Goal: Task Accomplishment & Management: Use online tool/utility

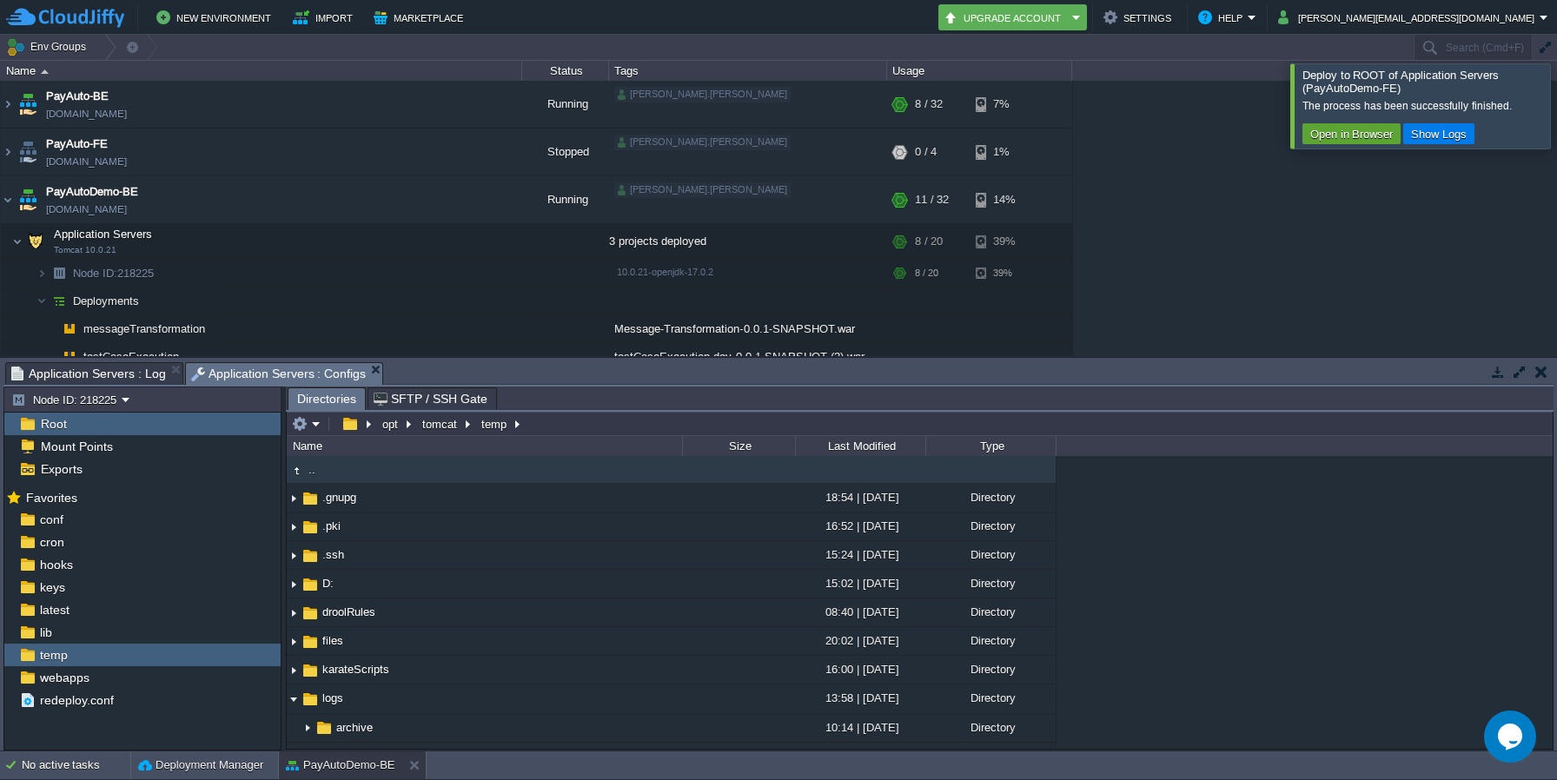
scroll to position [2527, 0]
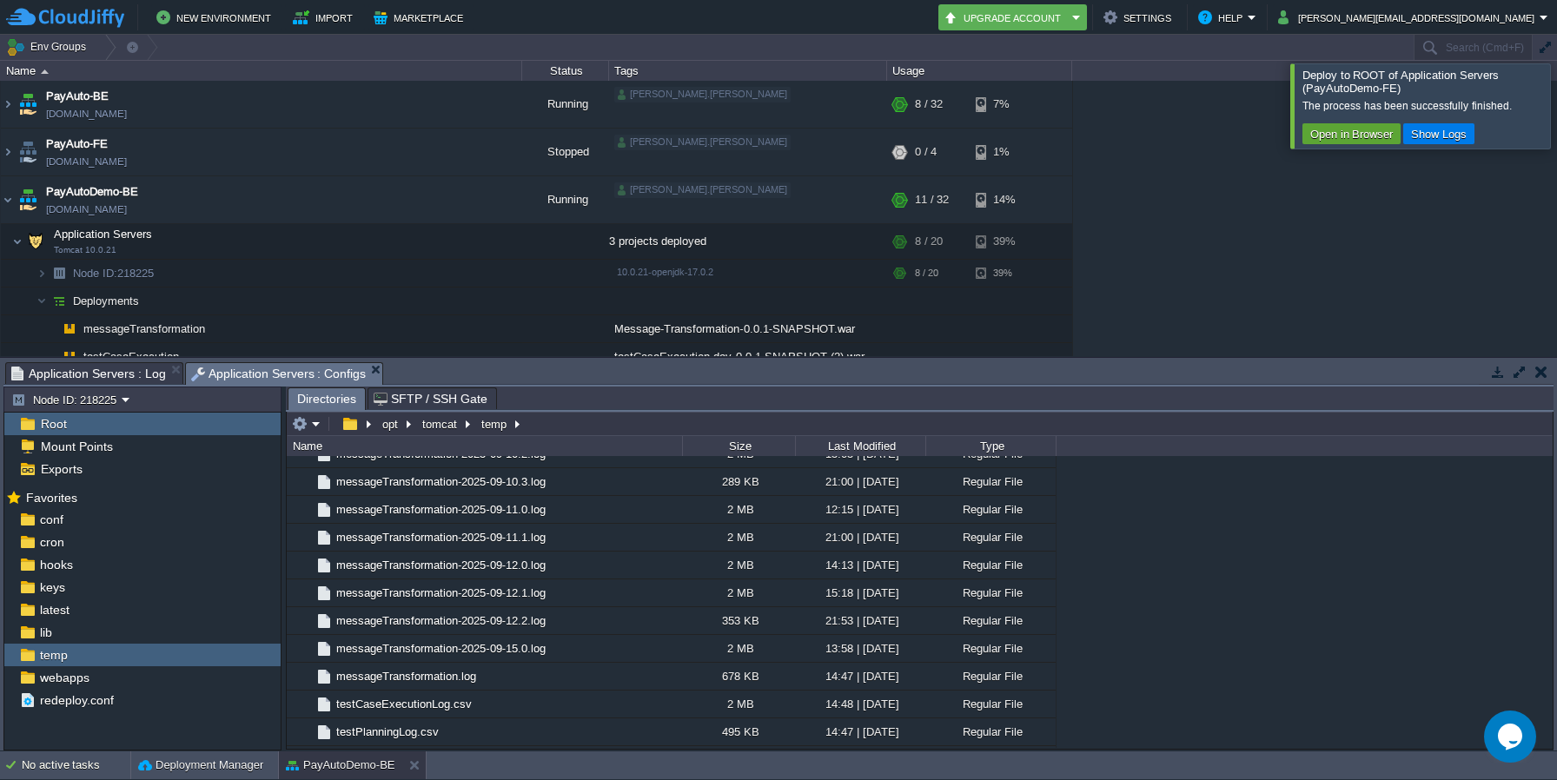
click at [1557, 96] on div at bounding box center [1578, 105] width 0 height 84
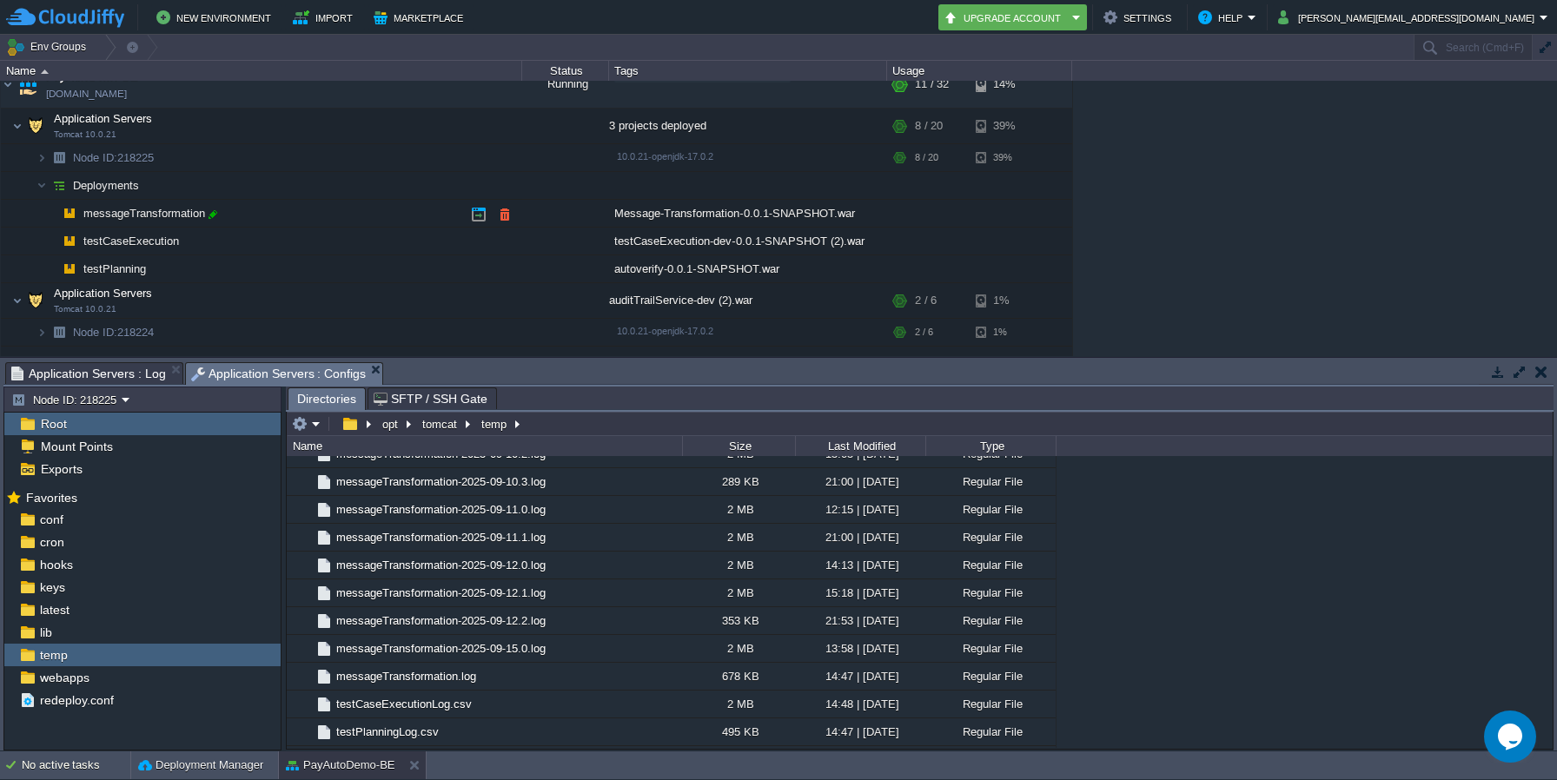
scroll to position [121, 0]
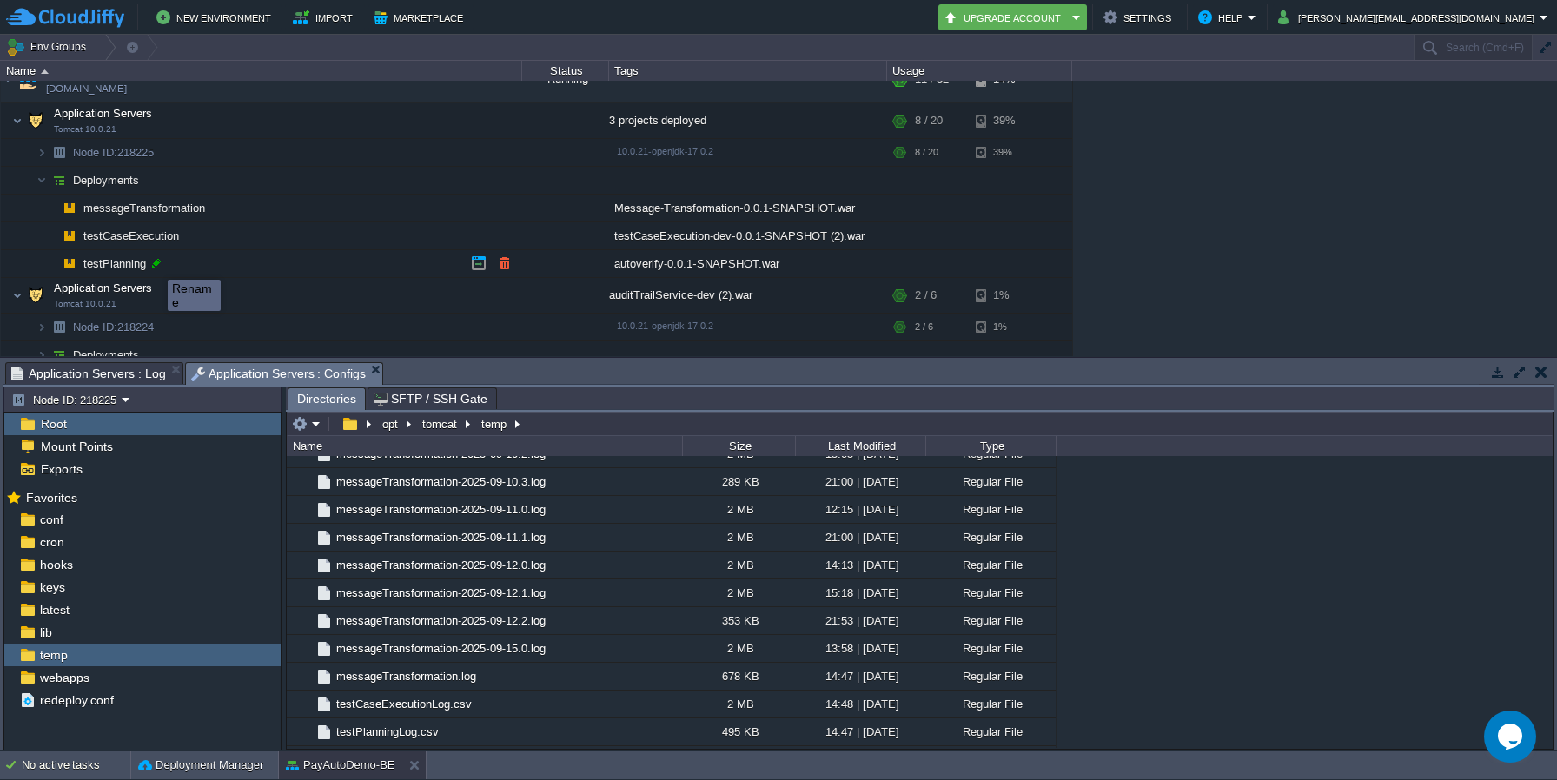
click at [155, 264] on div at bounding box center [157, 264] width 16 height 16
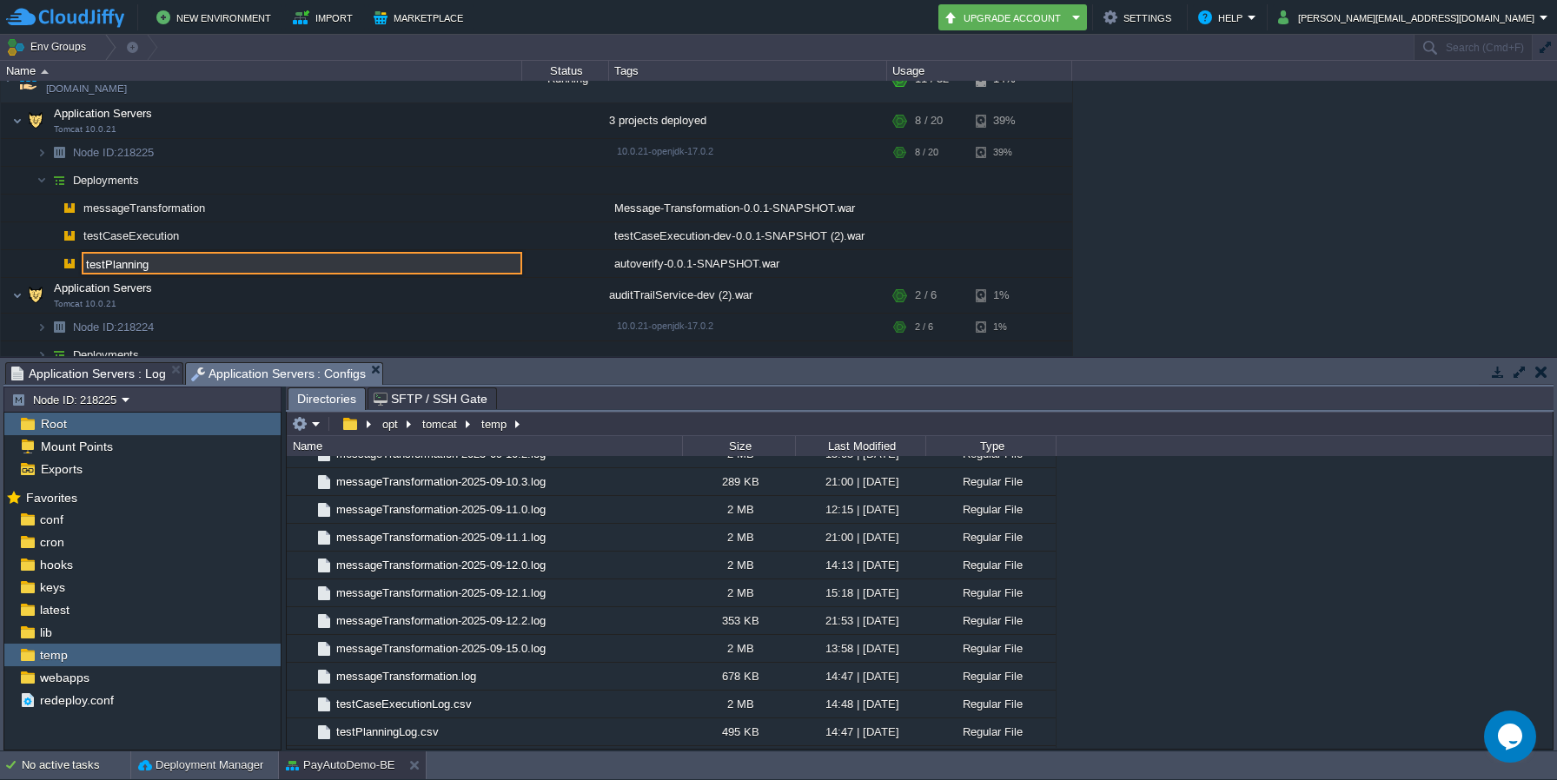
click at [121, 260] on input "testPlanning" at bounding box center [302, 263] width 441 height 23
click at [373, 258] on input "testPlanning" at bounding box center [302, 263] width 441 height 23
click at [373, 260] on input "testPlanning" at bounding box center [302, 263] width 441 height 23
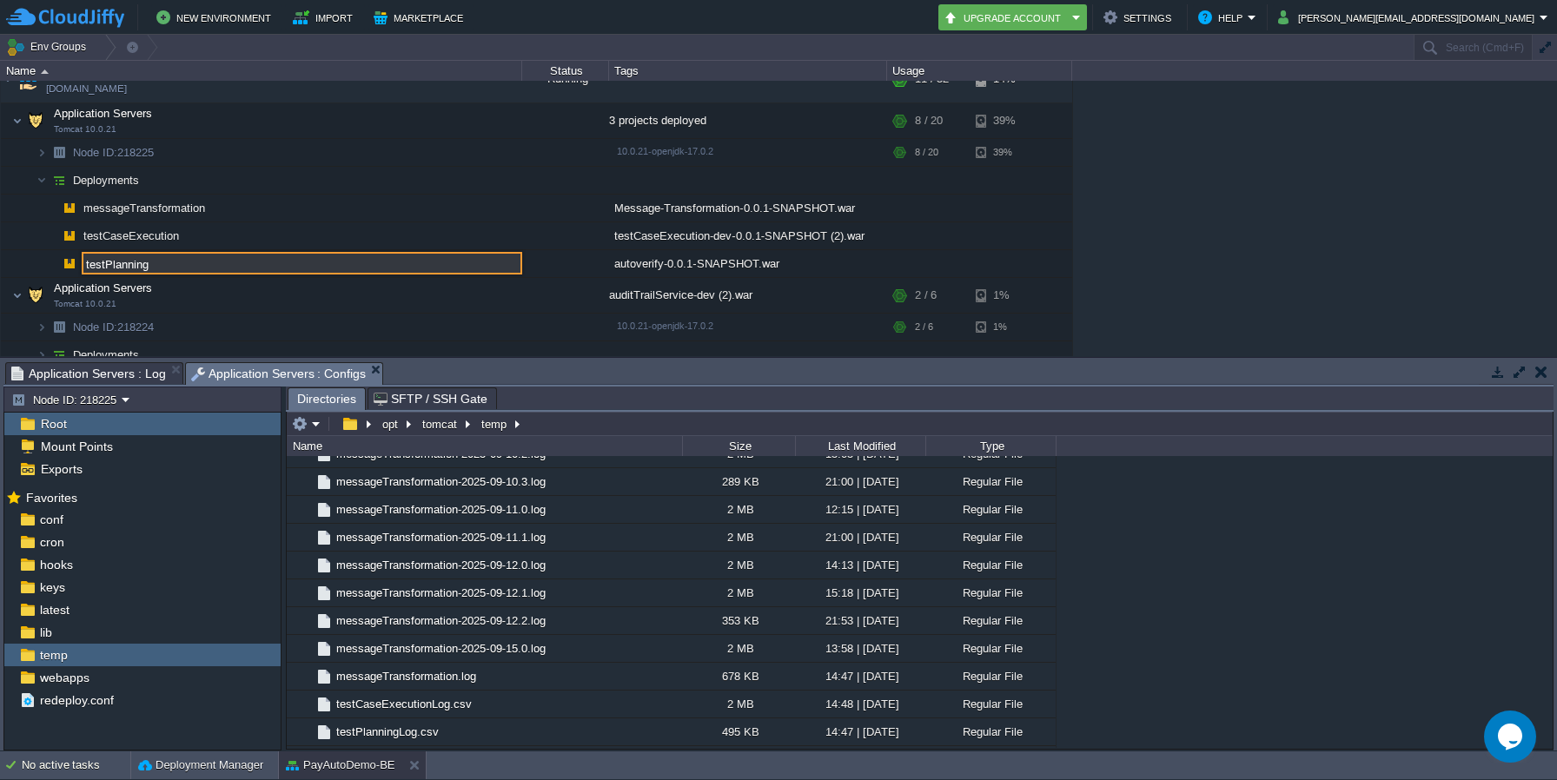
click at [373, 260] on input "testPlanning" at bounding box center [302, 263] width 441 height 23
click at [614, 261] on div "autoverify-0.0.1-SNAPSHOT.war" at bounding box center [748, 263] width 278 height 27
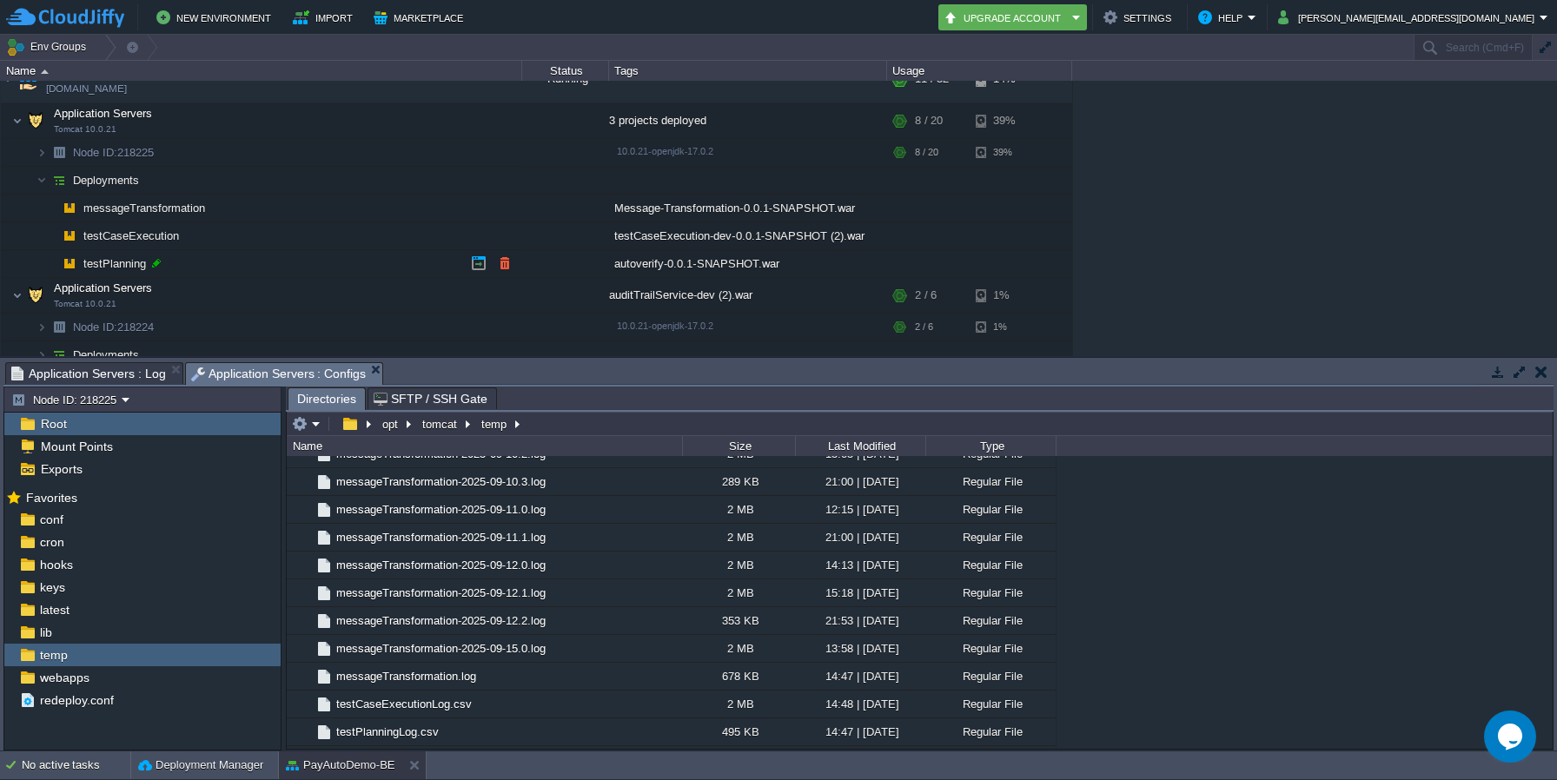
click at [163, 264] on div at bounding box center [157, 264] width 16 height 16
type input "testPlanning"
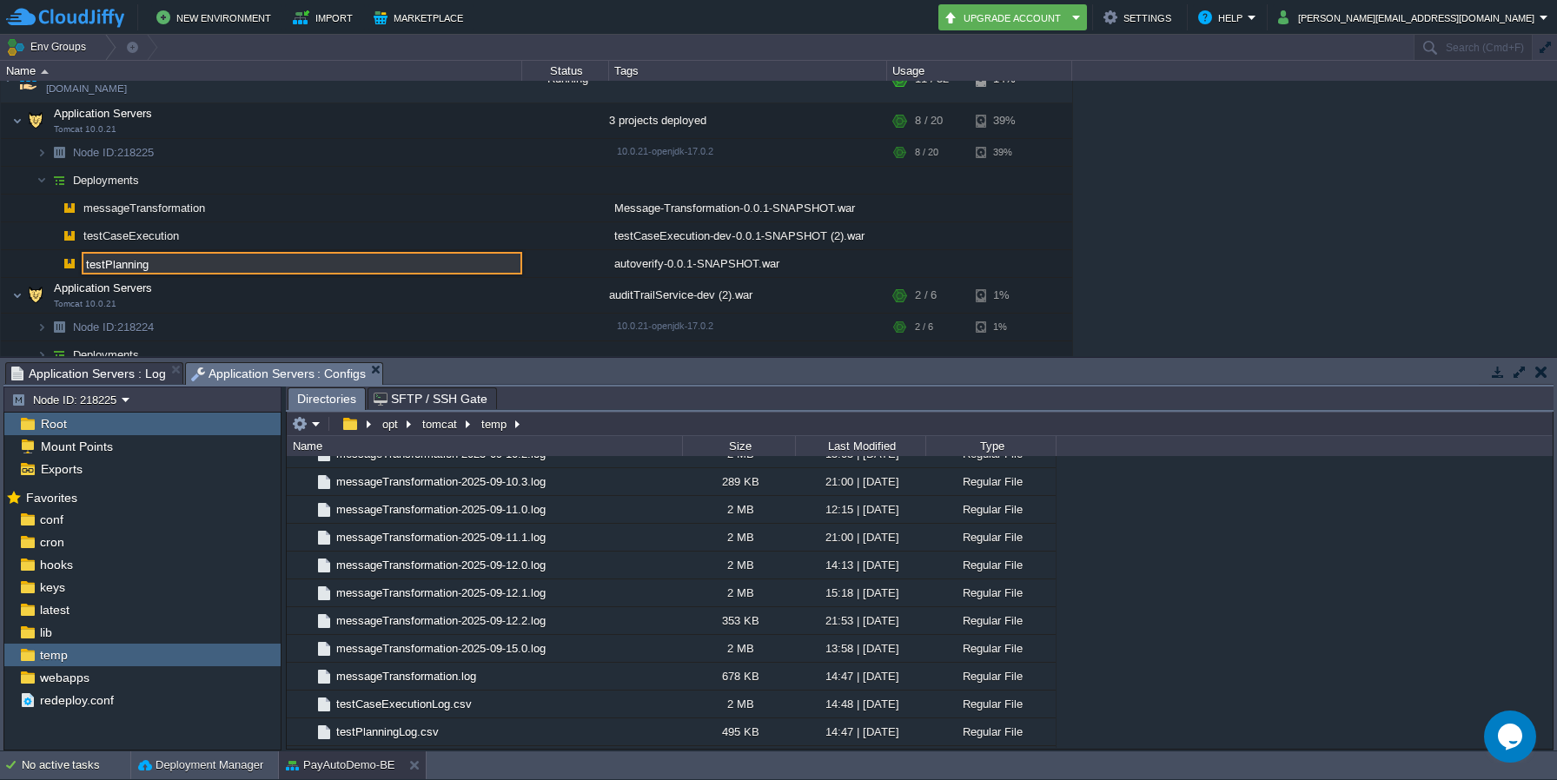
click at [245, 257] on input "testPlanning" at bounding box center [302, 263] width 441 height 23
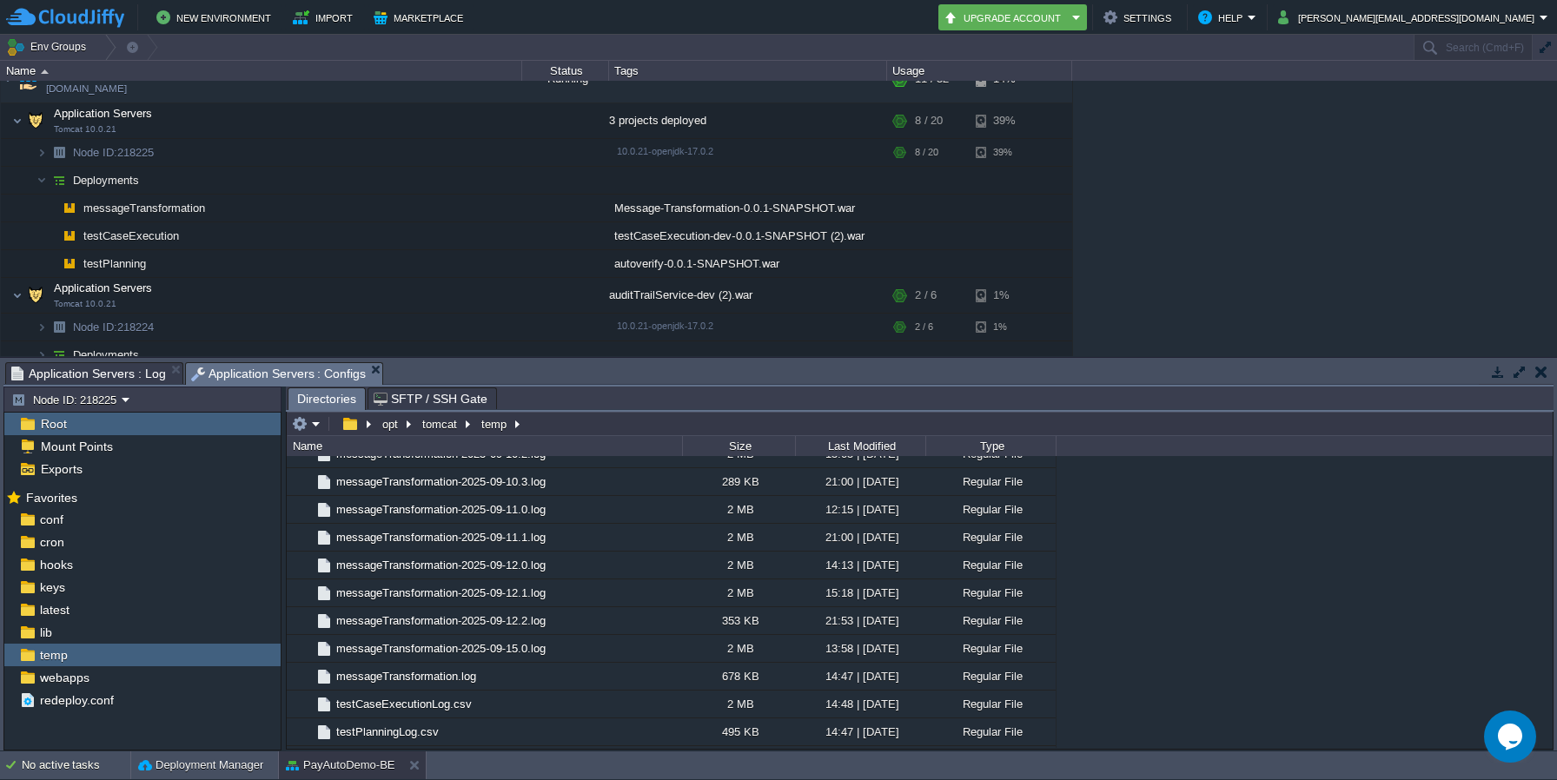
click at [547, 260] on td at bounding box center [565, 264] width 87 height 28
click at [507, 263] on button "button" at bounding box center [505, 264] width 16 height 16
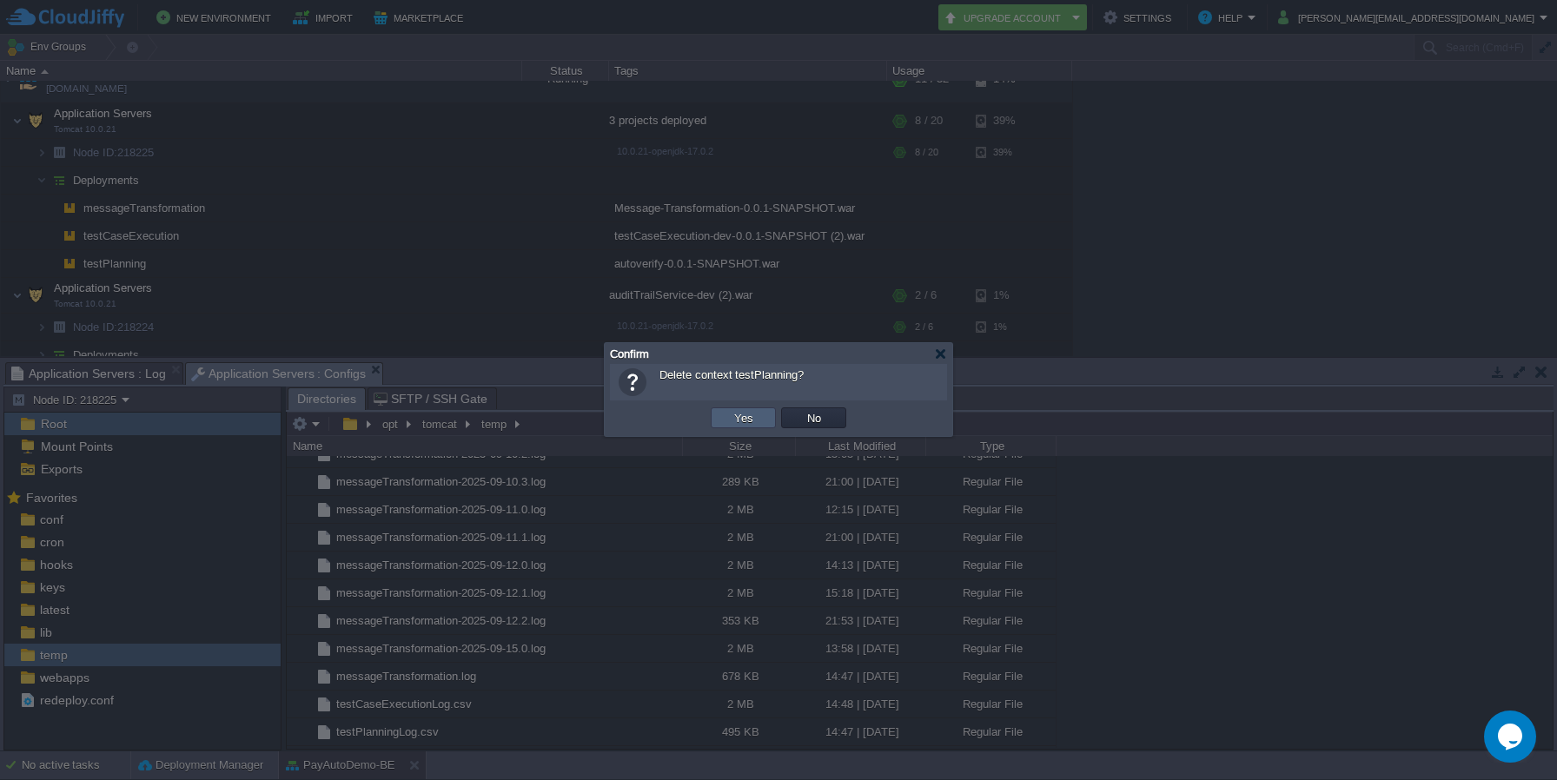
click at [744, 418] on button "Yes" at bounding box center [744, 418] width 30 height 16
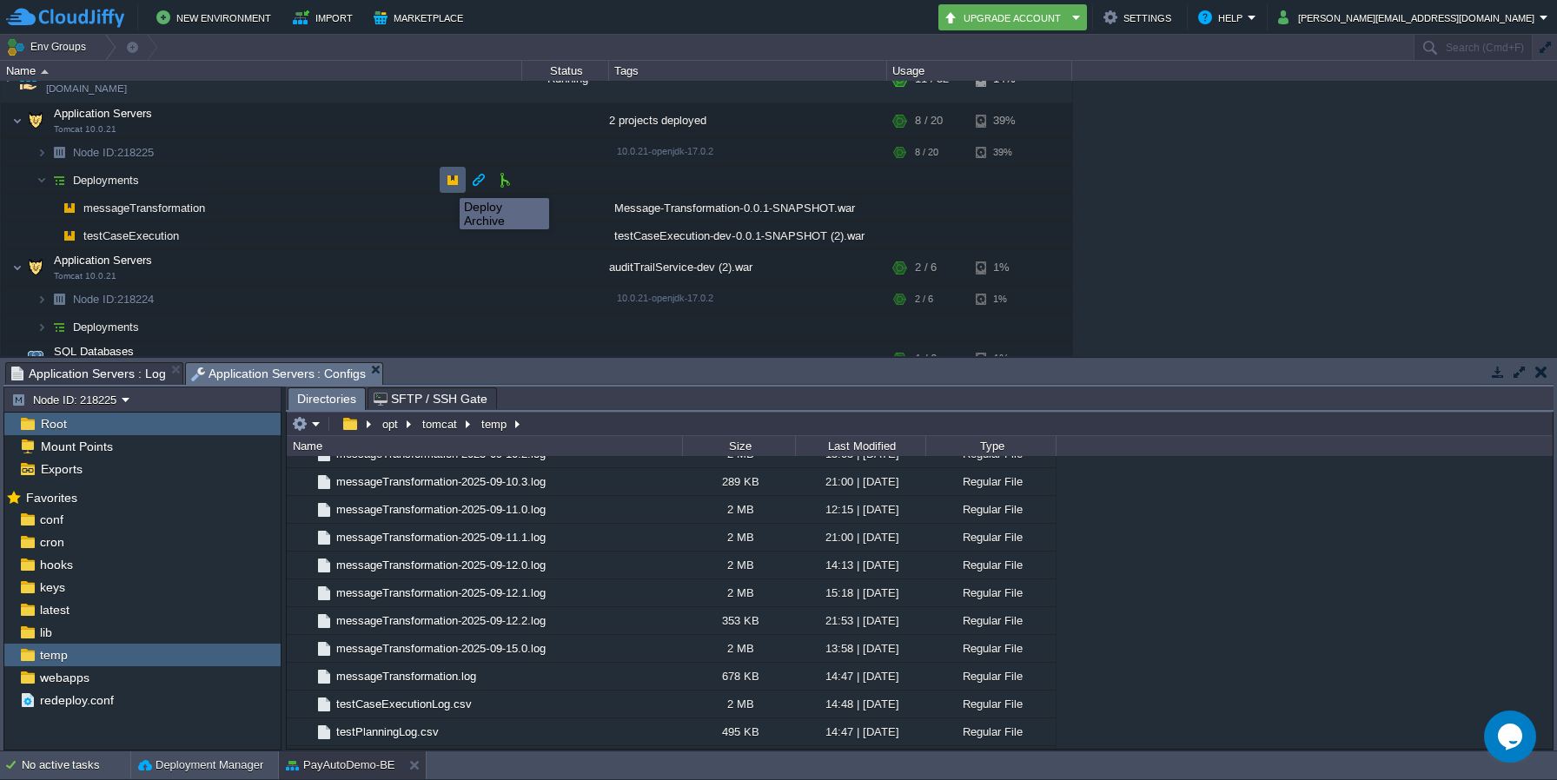
click at [447, 183] on button "button" at bounding box center [453, 180] width 16 height 16
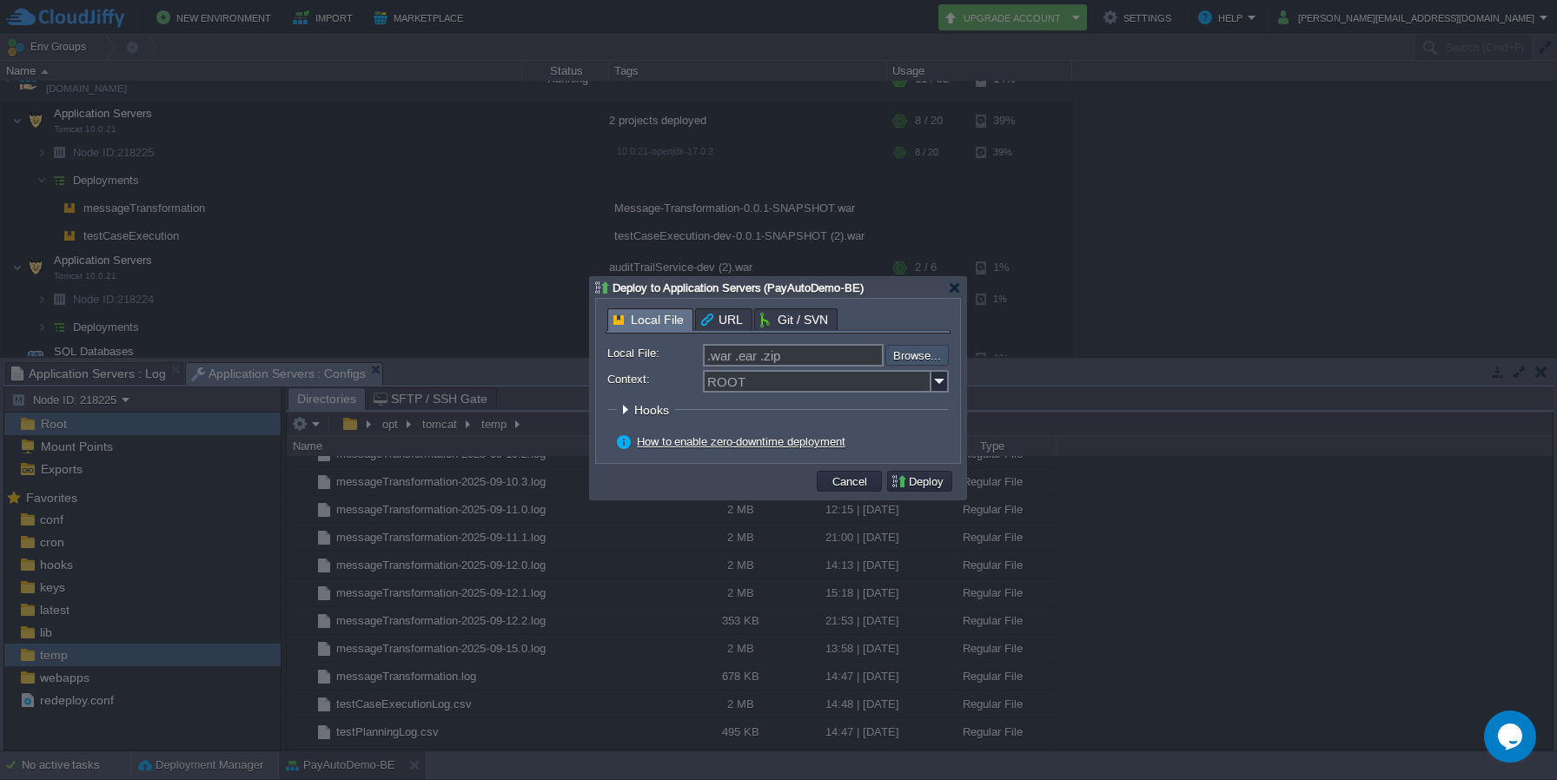
click at [922, 361] on input "file" at bounding box center [839, 355] width 220 height 21
click at [958, 291] on div at bounding box center [954, 288] width 13 height 13
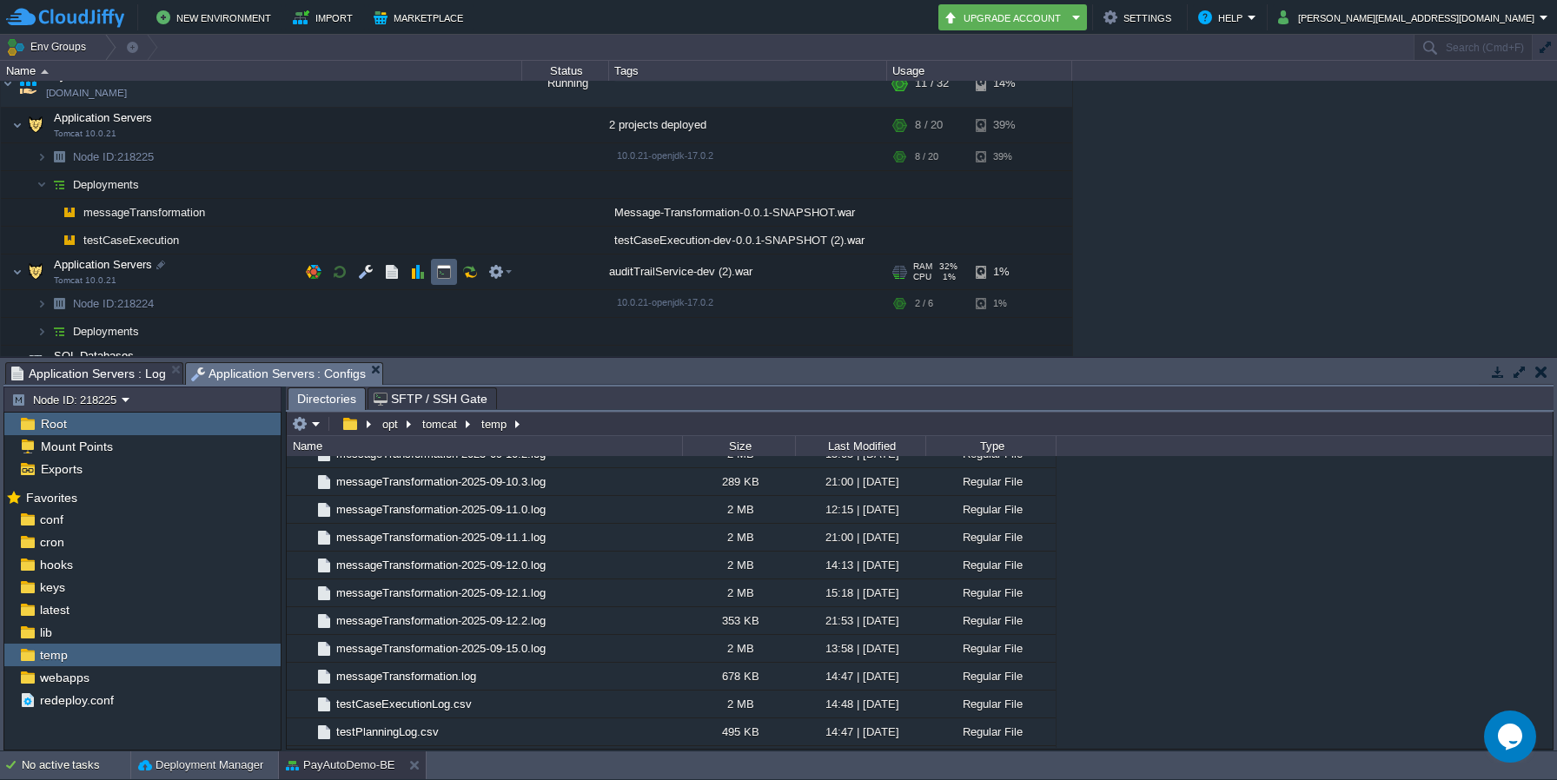
scroll to position [110, 0]
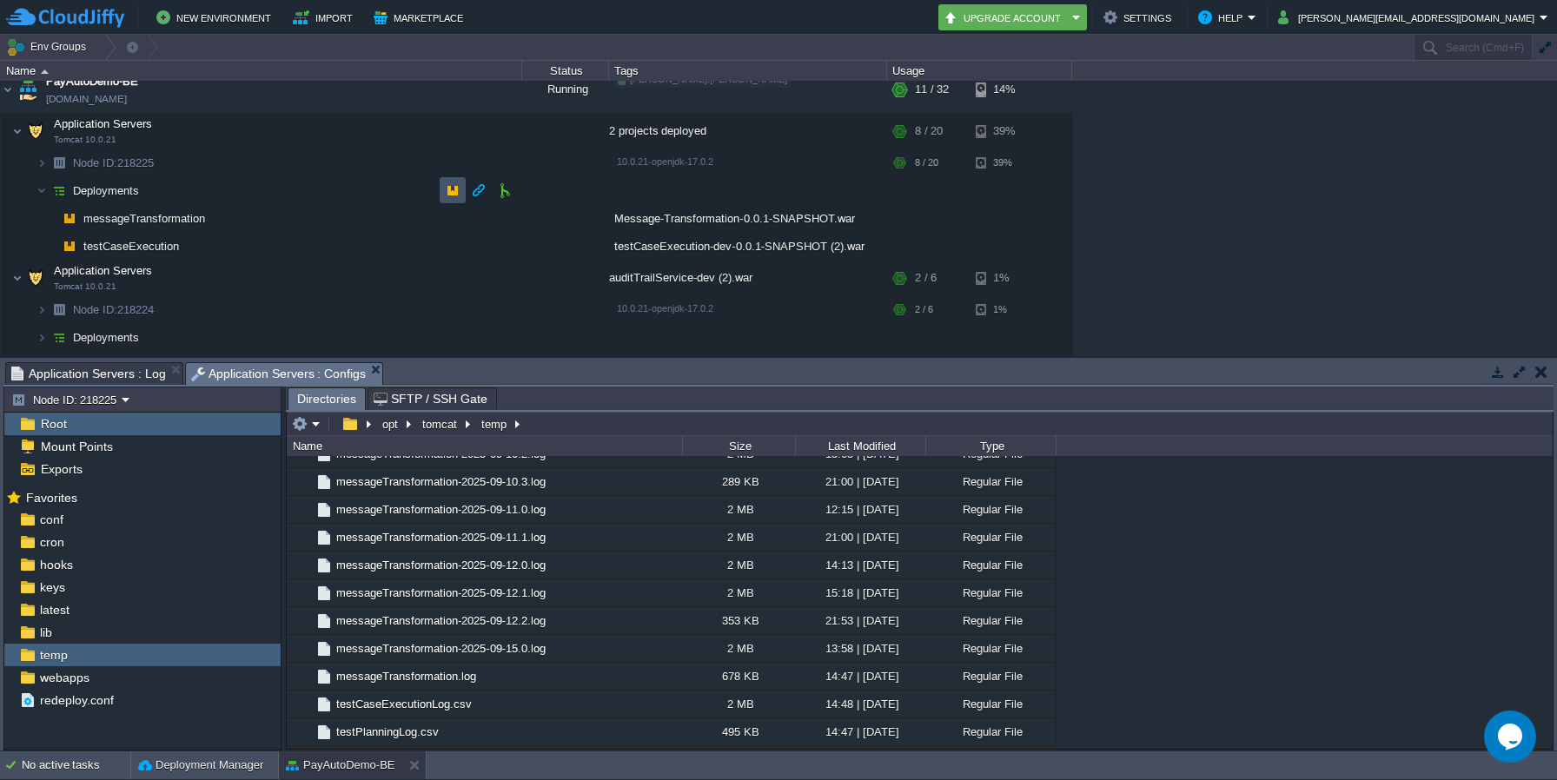
click at [453, 189] on button "button" at bounding box center [453, 191] width 16 height 16
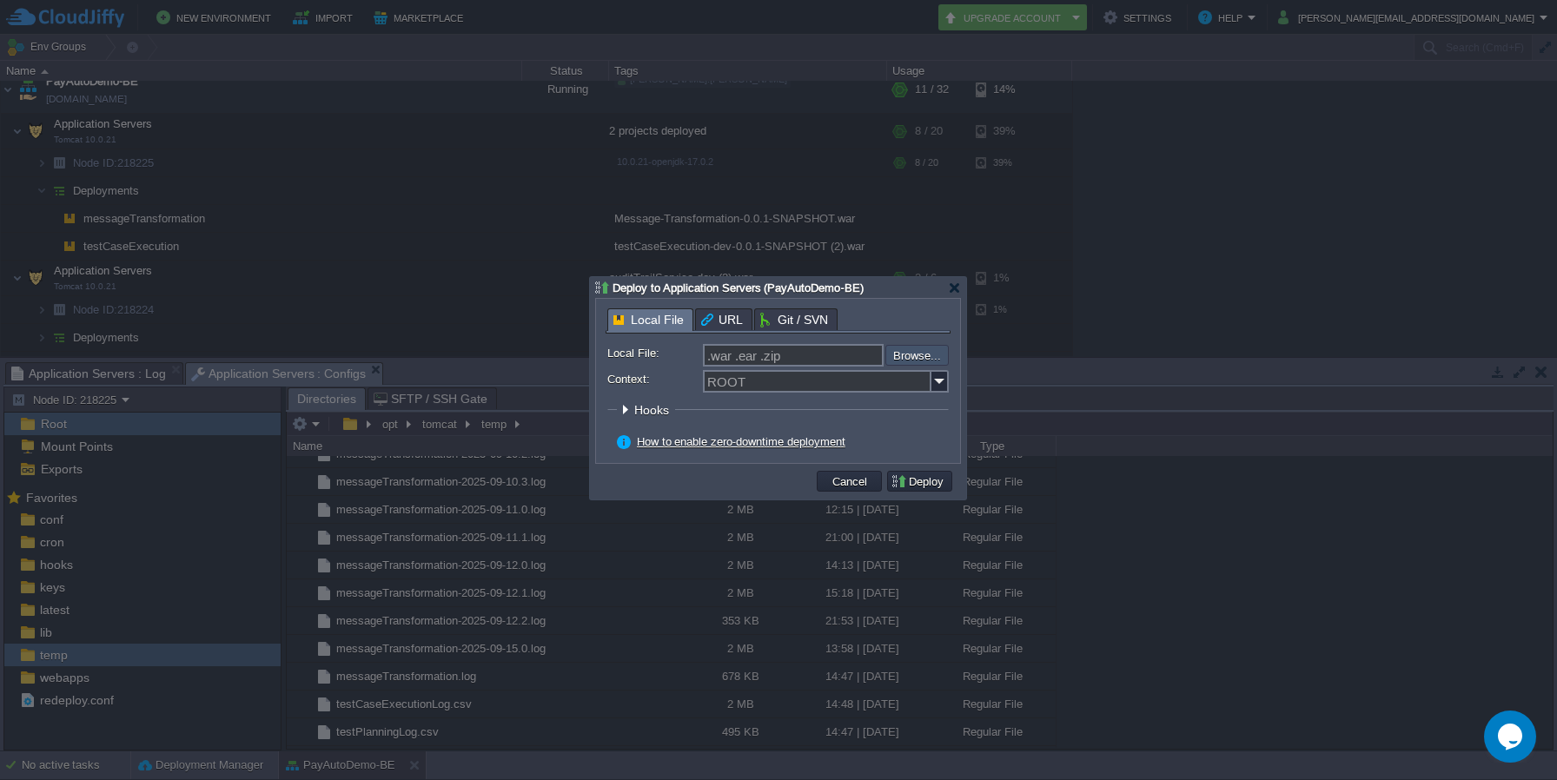
click at [932, 358] on input "file" at bounding box center [839, 355] width 220 height 21
type input "C:\fakepath\autoverify-0.0.1-SNAPSHOT.war"
type input "autoverify-0.0.1-SNAPSHOT.war"
click at [819, 393] on input "Context:" at bounding box center [817, 381] width 229 height 23
click at [938, 389] on img at bounding box center [940, 381] width 17 height 23
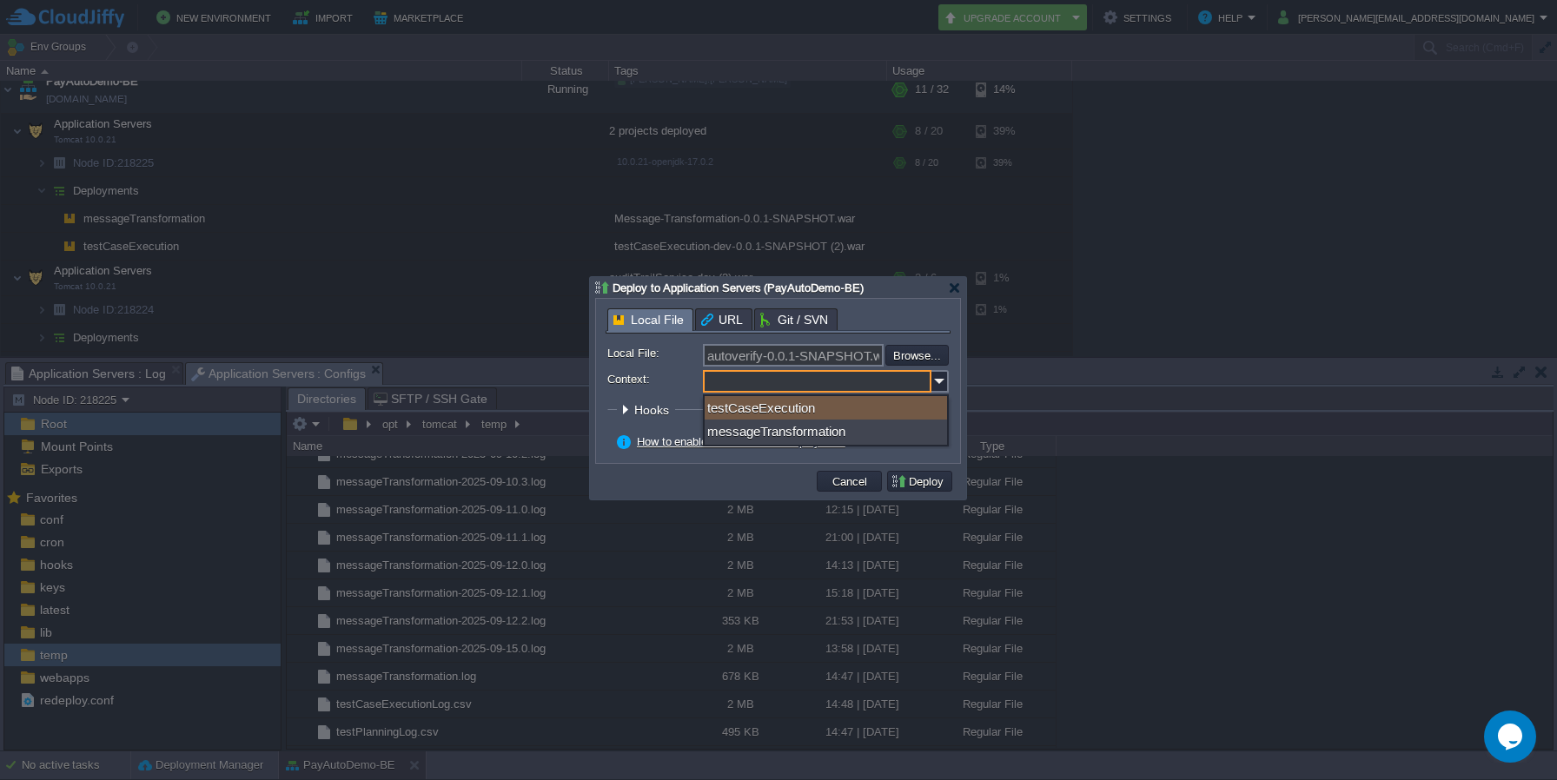
click at [833, 387] on input "Context:" at bounding box center [817, 381] width 229 height 23
paste input "testPlanning"
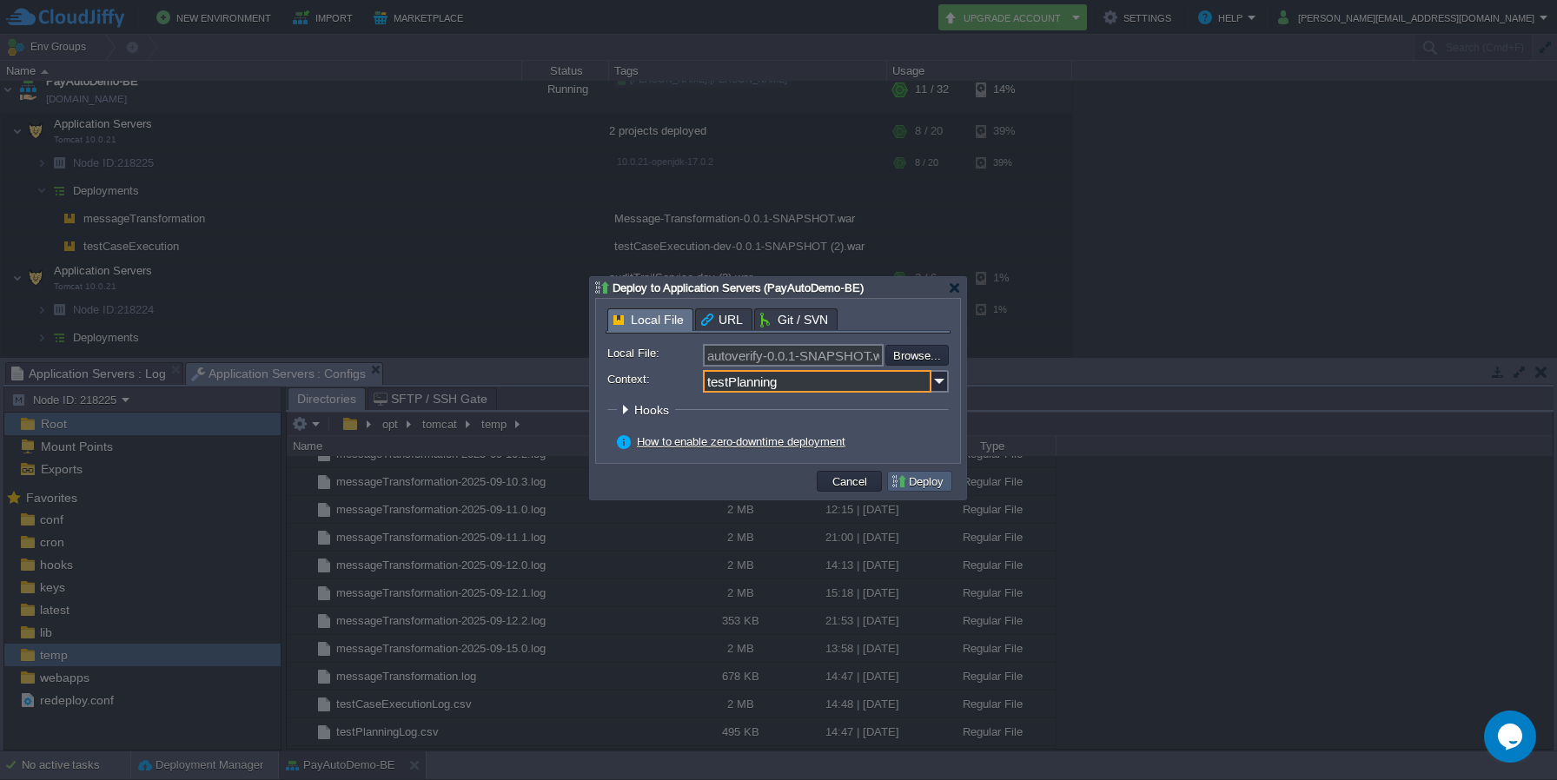
type input "testPlanning"
click at [914, 487] on button "Deploy" at bounding box center [920, 482] width 58 height 16
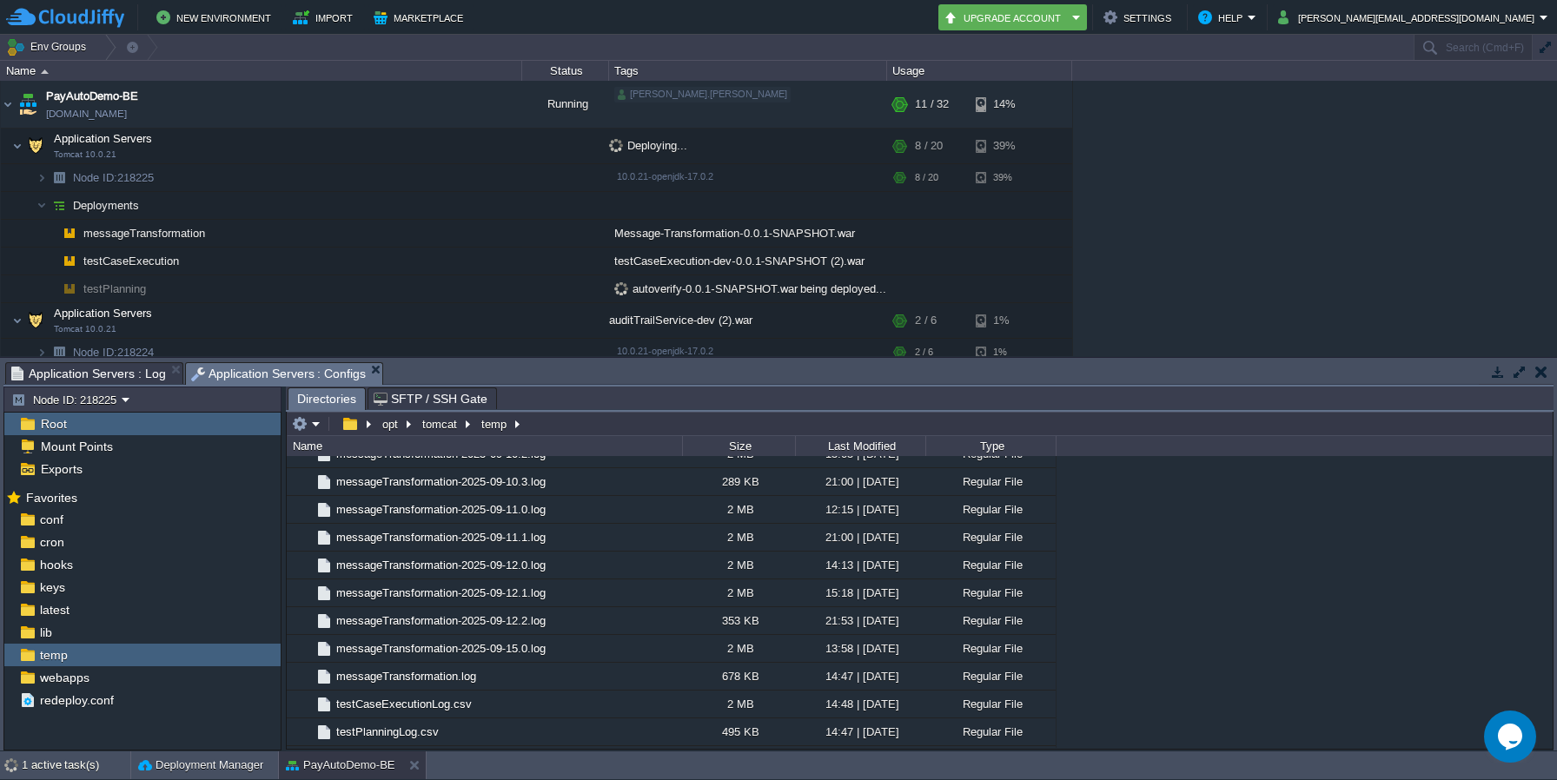
scroll to position [95, 0]
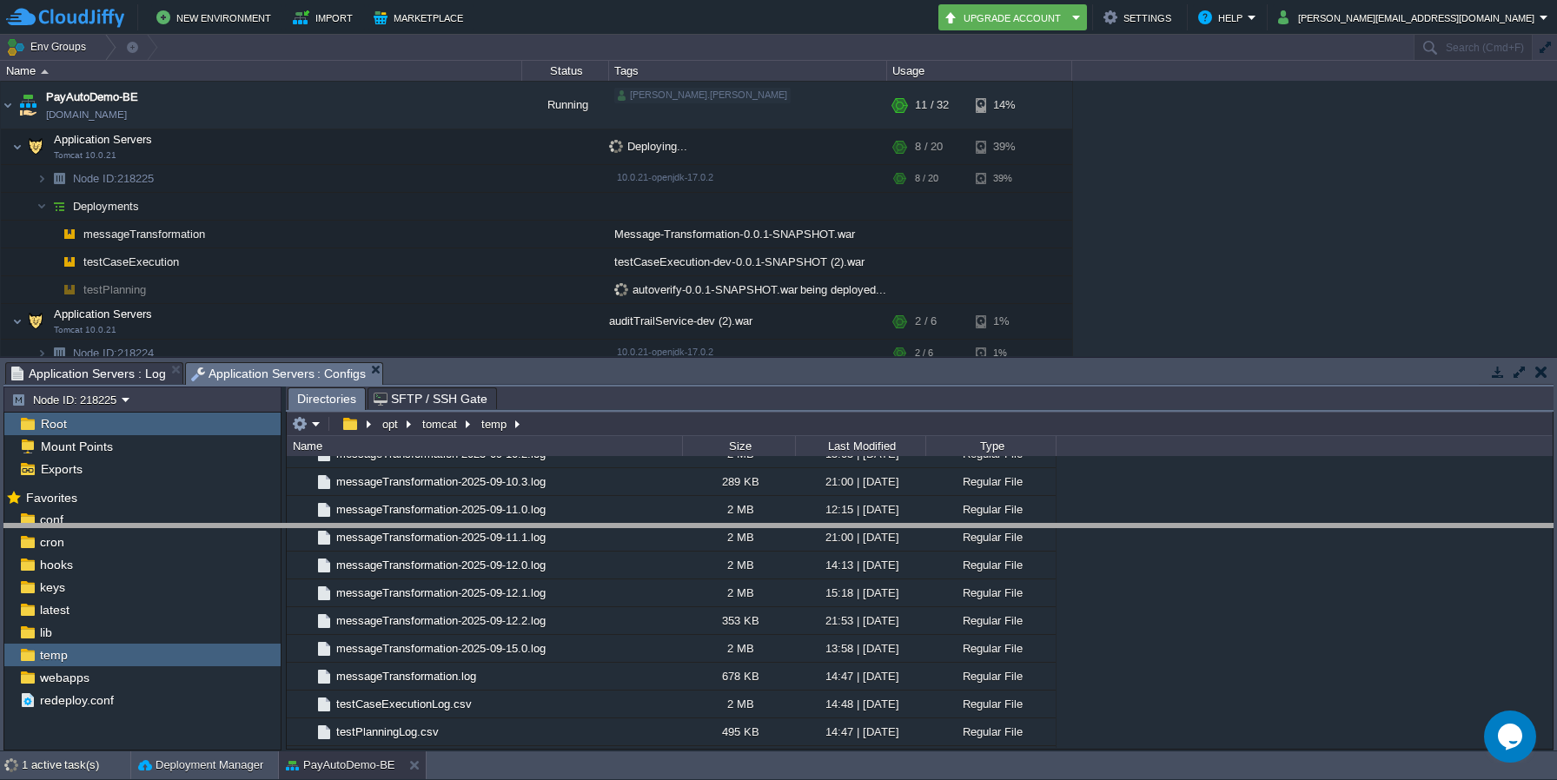
drag, startPoint x: 475, startPoint y: 367, endPoint x: 495, endPoint y: 528, distance: 162.9
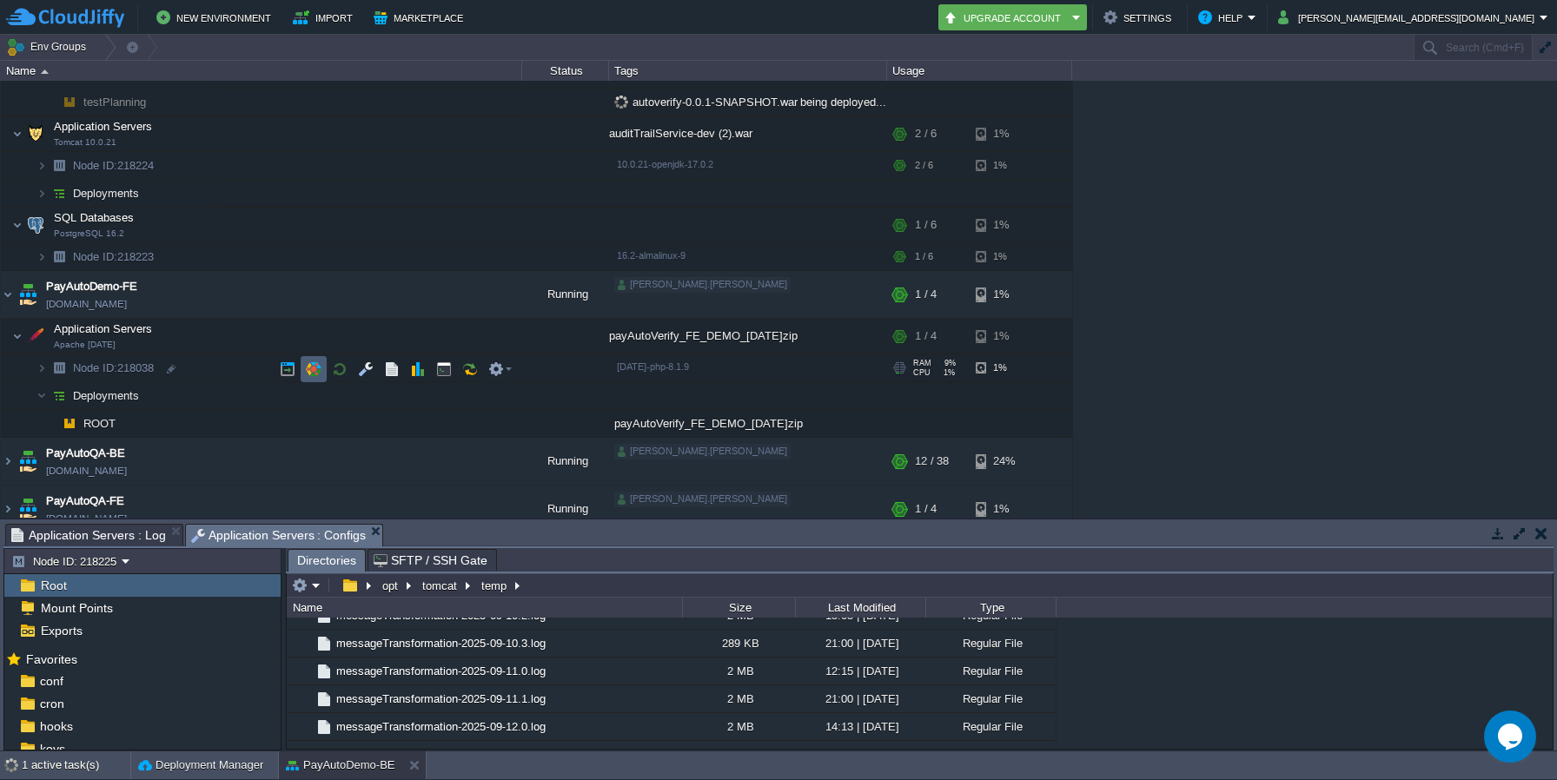
scroll to position [322, 0]
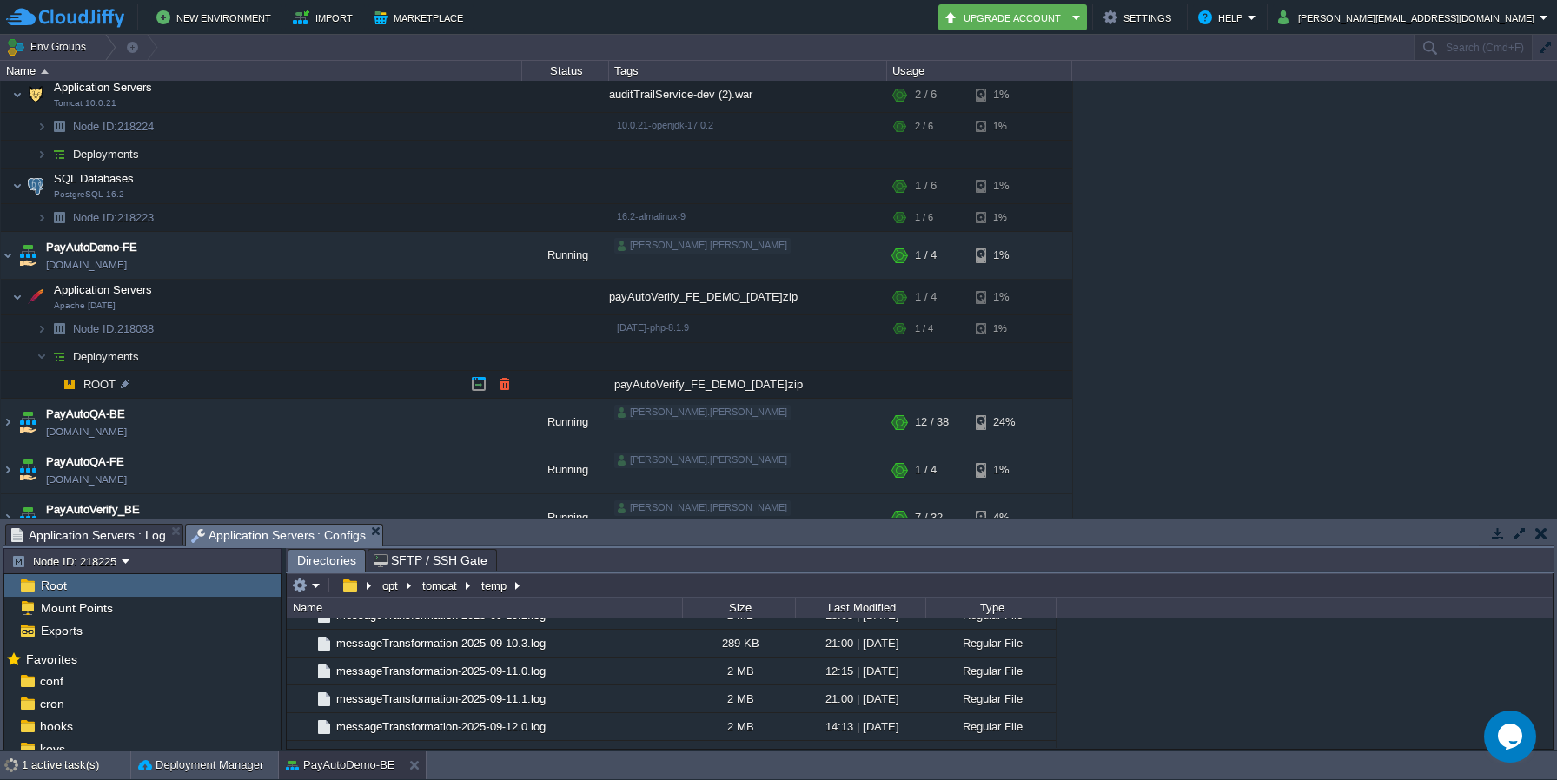
click at [639, 382] on div "payAutoVerify_FE_DEMO_[DATE]zip" at bounding box center [748, 384] width 278 height 27
copy div "payAutoVerify_FE_DEMO_[DATE]"
click at [512, 387] on button "button" at bounding box center [505, 384] width 16 height 16
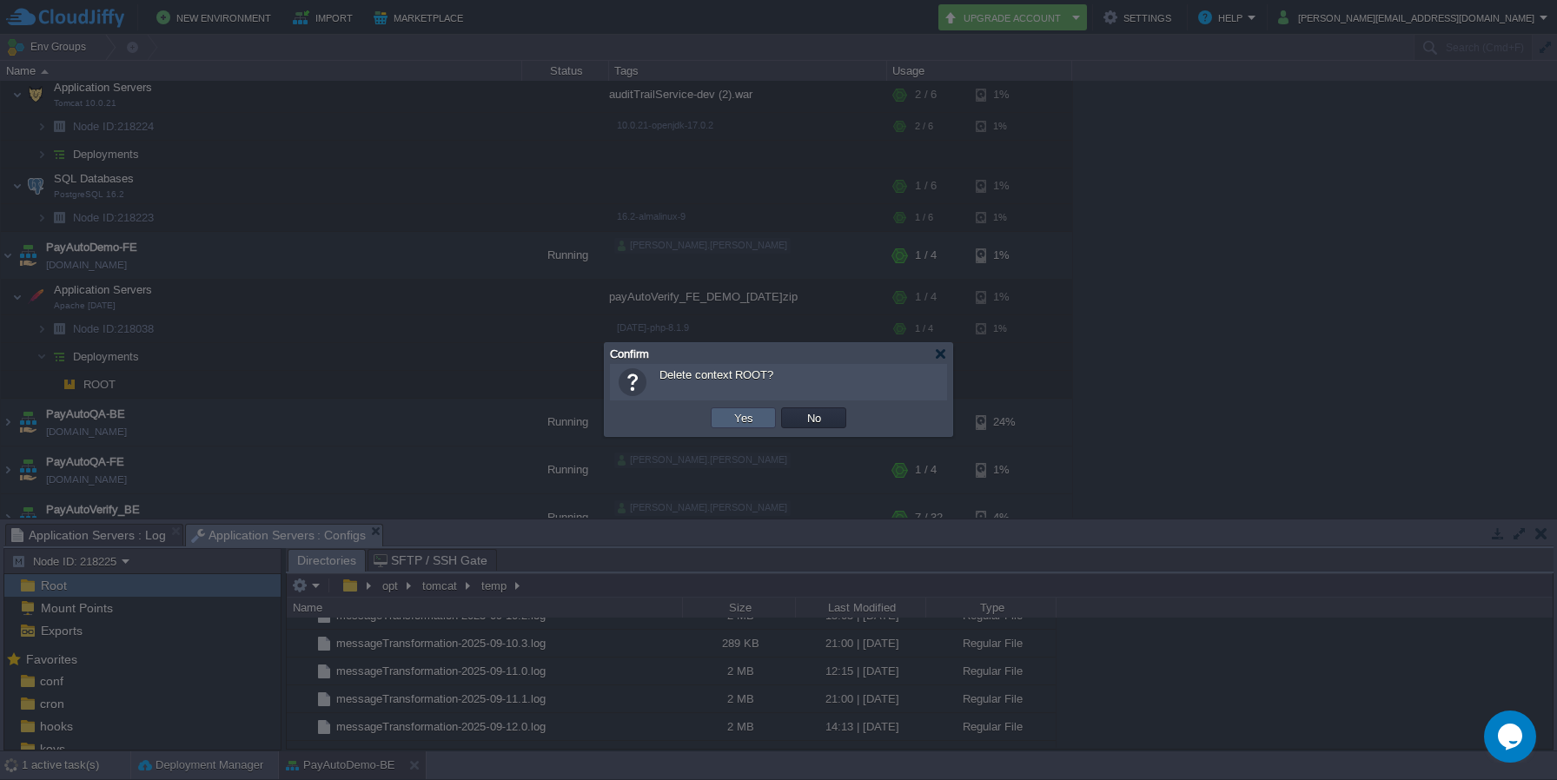
click at [760, 415] on td "Yes" at bounding box center [743, 418] width 65 height 21
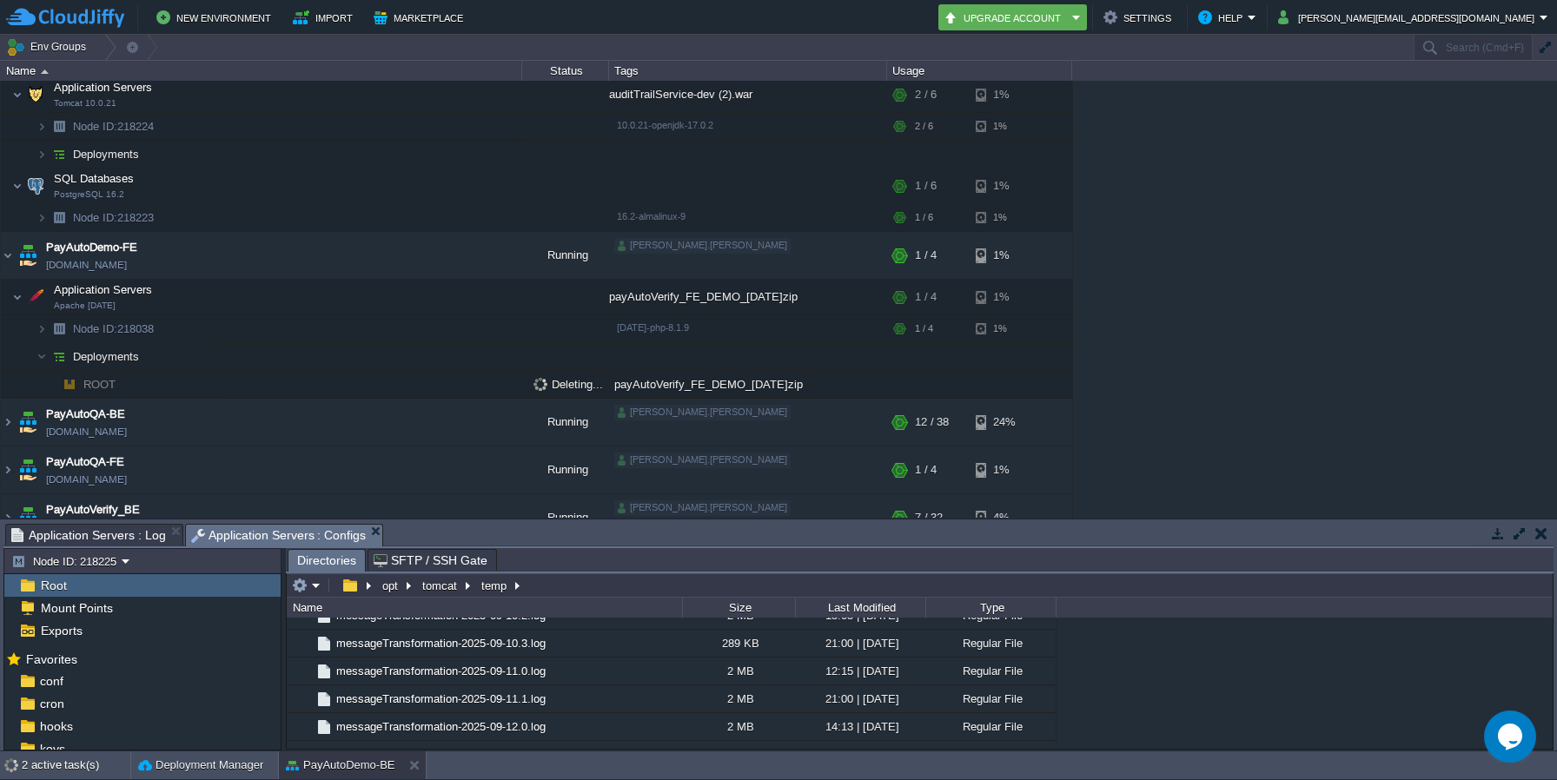
scroll to position [318, 0]
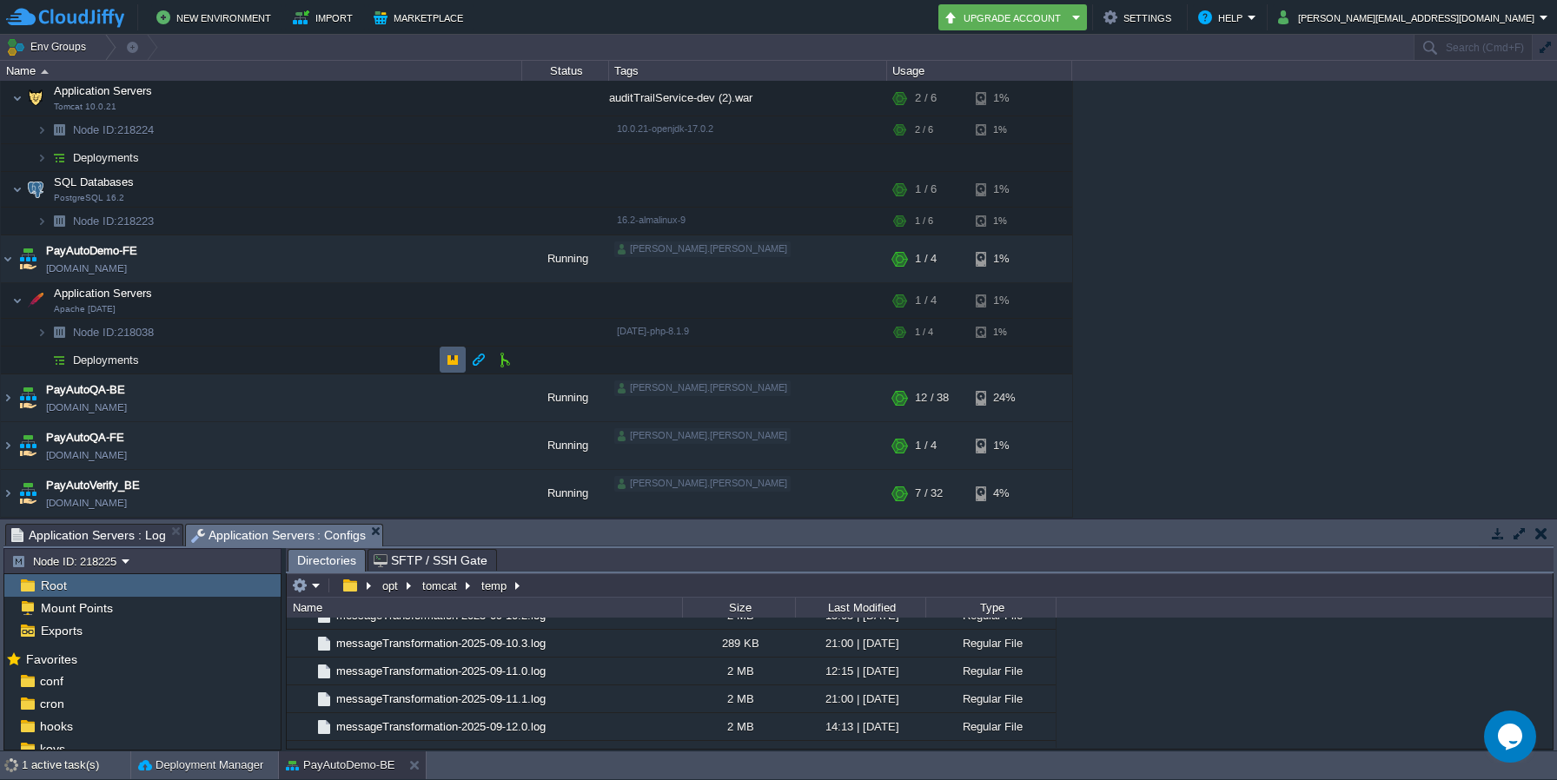
click at [445, 368] on td at bounding box center [453, 360] width 26 height 26
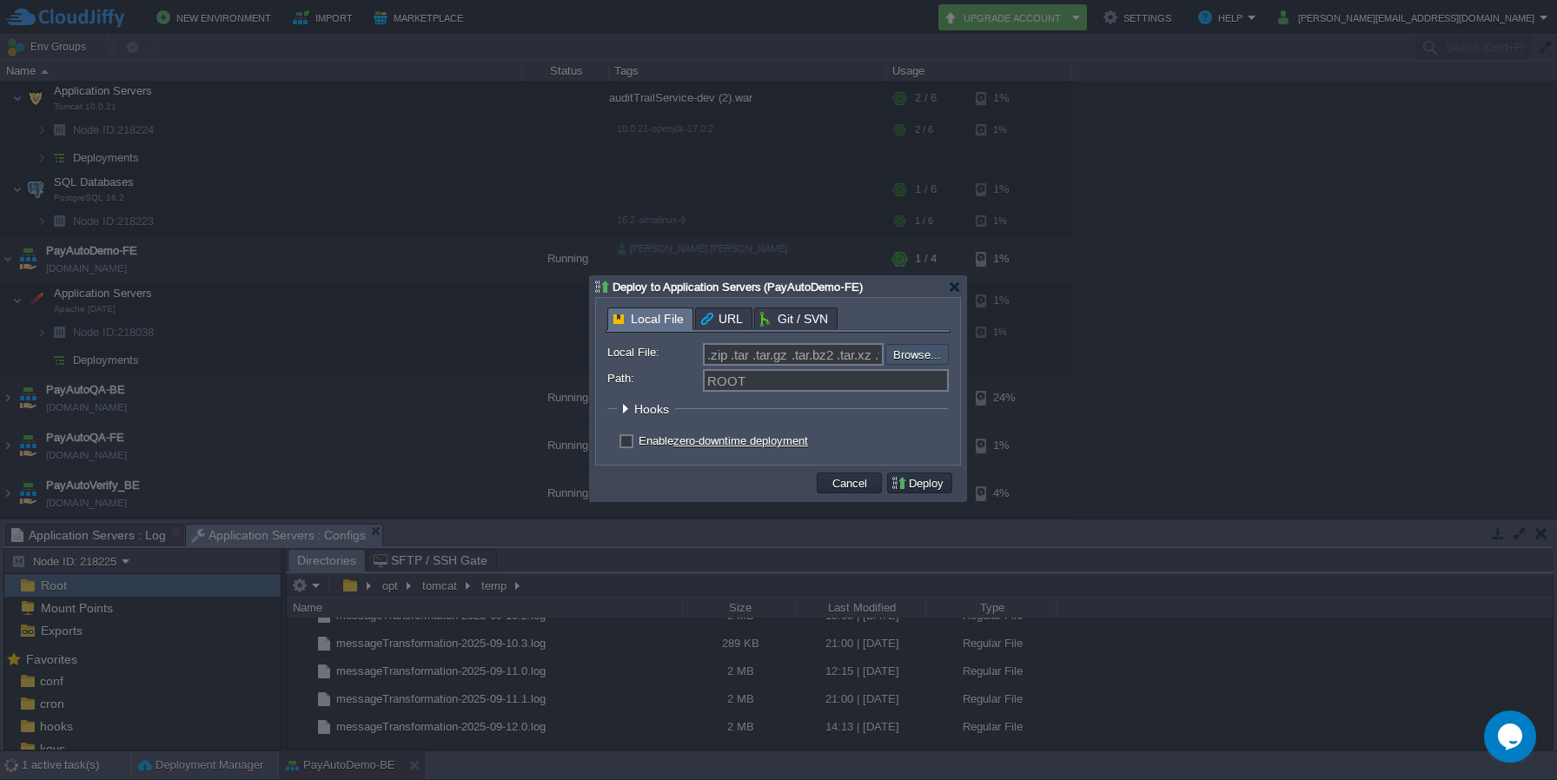
click at [916, 350] on input "file" at bounding box center [839, 354] width 220 height 21
type input "C:\fakepath\payAutoVerify_FE_DEMO_[DATE]zip"
type input "payAutoVerify_FE_DEMO_[DATE]zip"
click at [940, 481] on button "Deploy" at bounding box center [920, 483] width 58 height 16
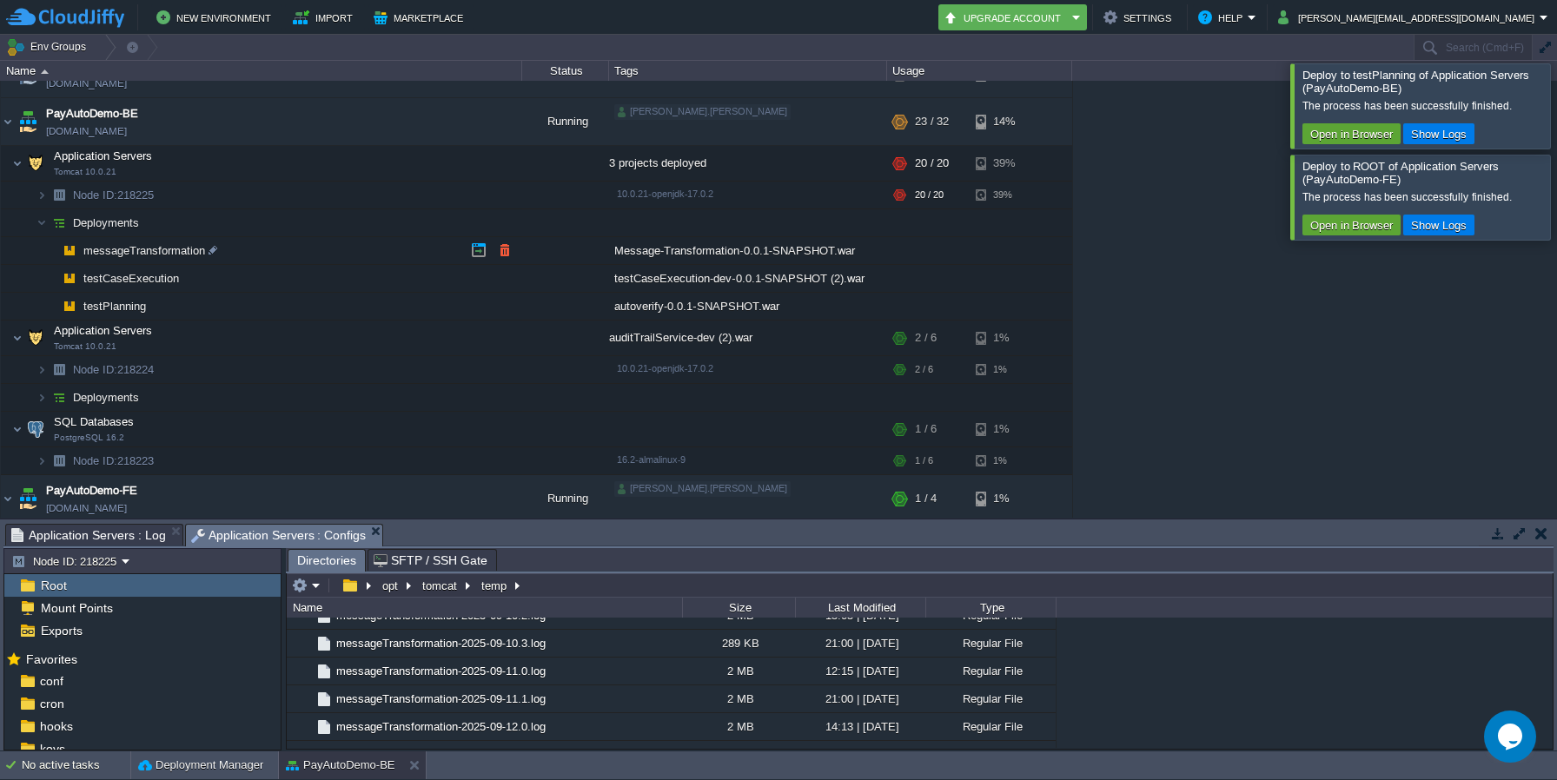
scroll to position [81, 0]
click at [21, 336] on img at bounding box center [17, 335] width 10 height 35
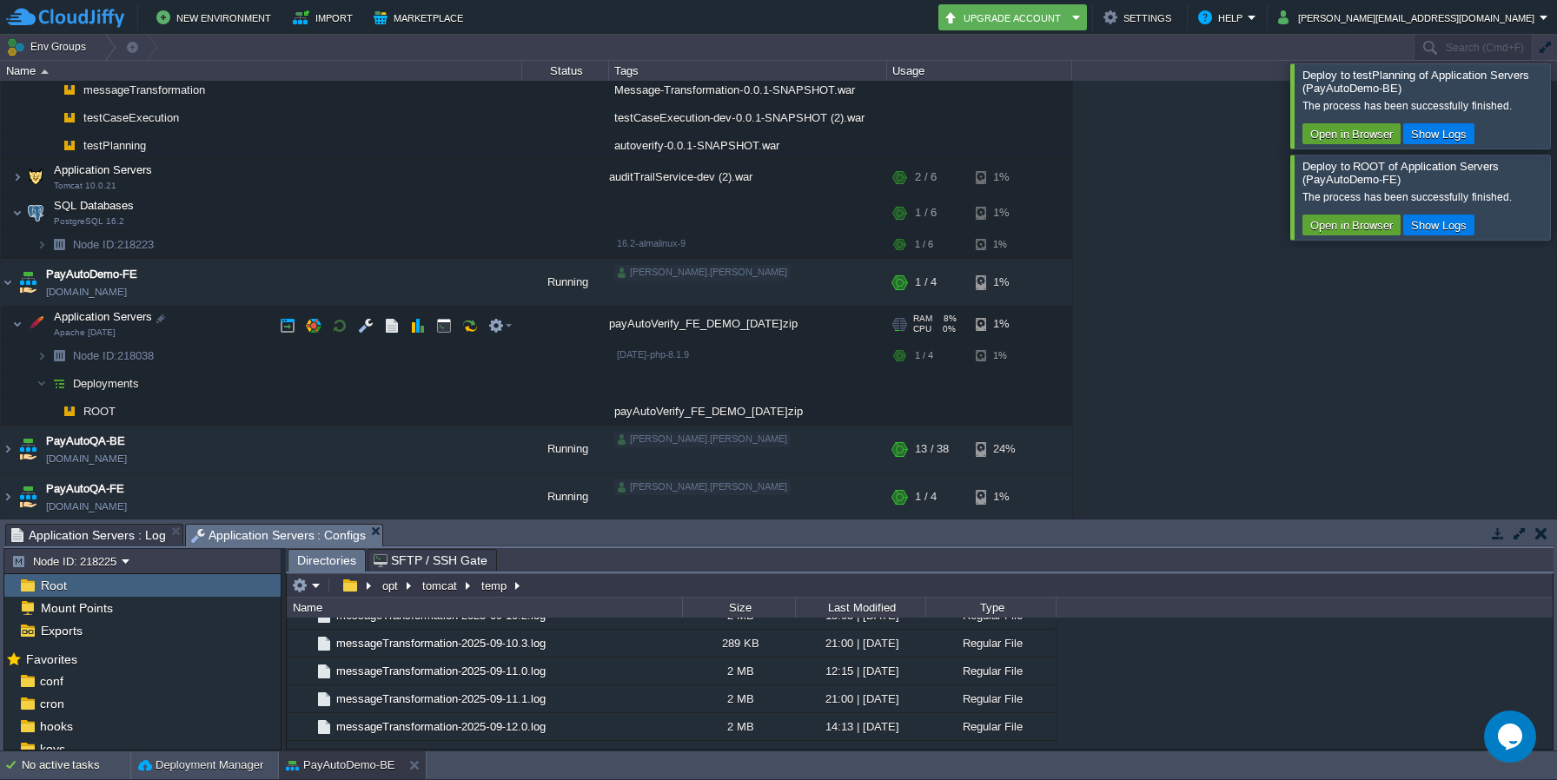
scroll to position [261, 0]
